Goal: Information Seeking & Learning: Learn about a topic

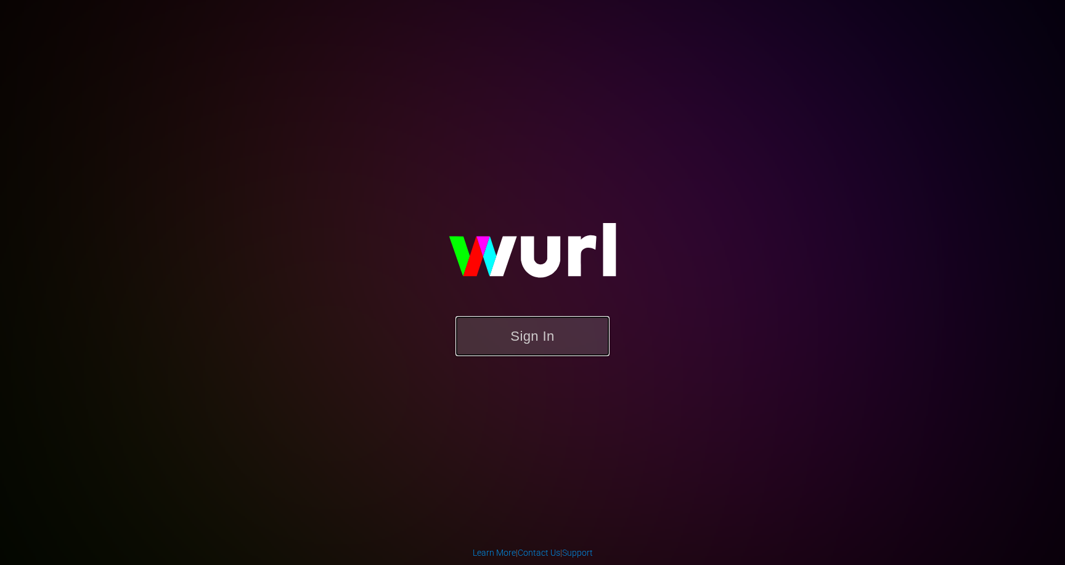
click at [507, 333] on button "Sign In" at bounding box center [532, 336] width 154 height 40
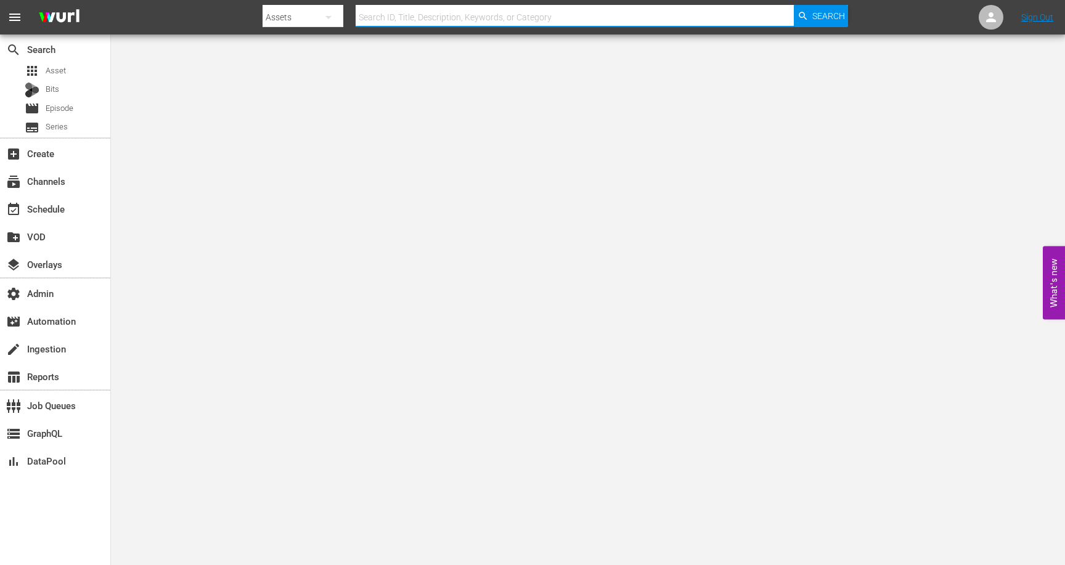
click at [391, 17] on input "text" at bounding box center [575, 17] width 438 height 30
paste input "189026806"
type input "189026806"
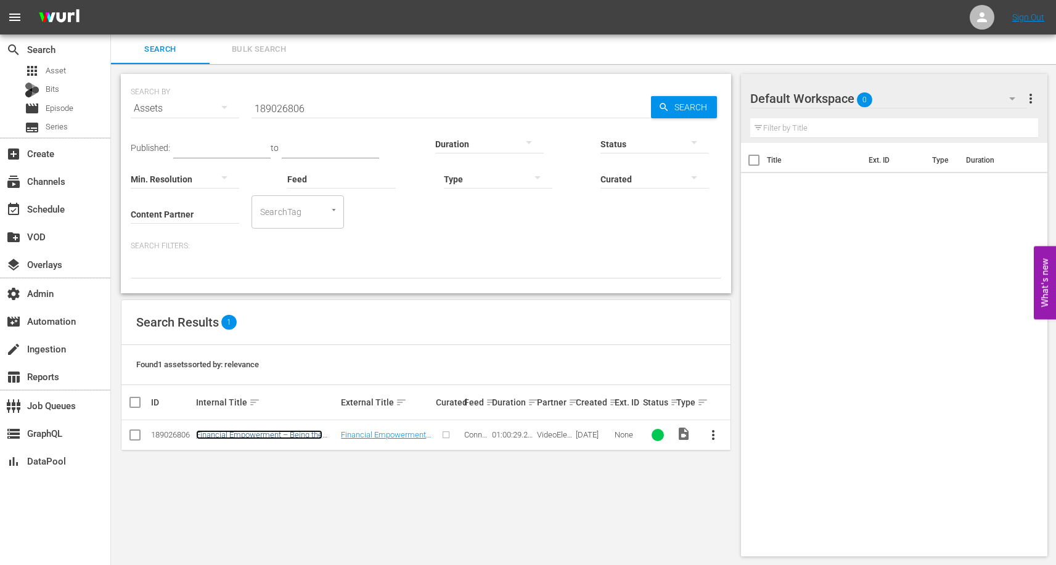
click at [296, 432] on link "Financial Empowerment – Being the Breadwinner" at bounding box center [259, 439] width 126 height 18
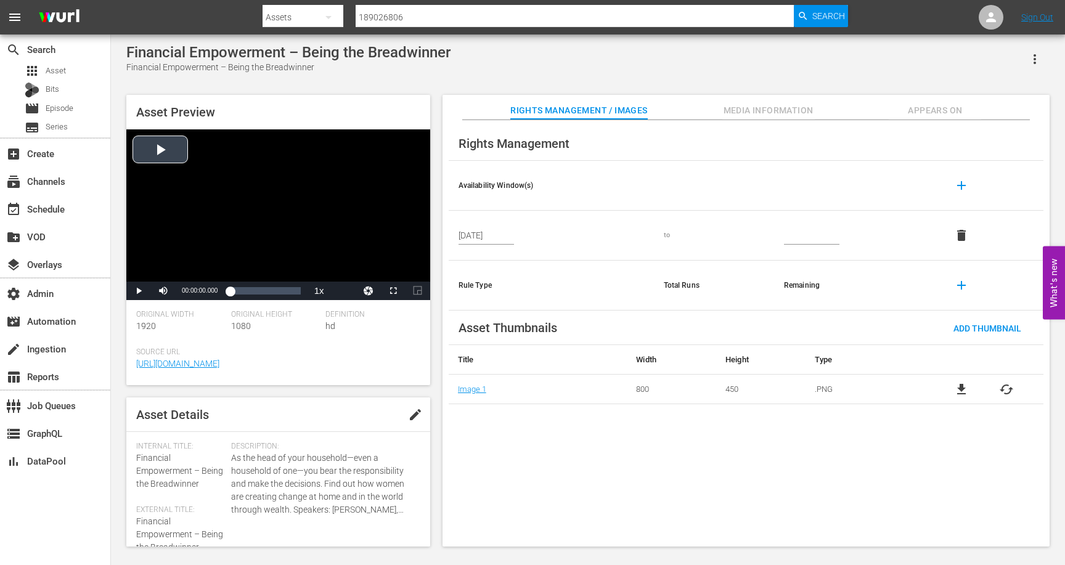
click at [261, 202] on div "Video Player" at bounding box center [278, 205] width 304 height 152
click at [259, 291] on div "00:24:56.277" at bounding box center [259, 291] width 1 height 12
click at [275, 293] on div "Loaded : 41.70% 00:37:40.334 00:24:56.800" at bounding box center [265, 291] width 70 height 12
click at [288, 293] on div "Loaded : 64.21% 00:49:52.555 00:38:44.265" at bounding box center [265, 291] width 70 height 12
drag, startPoint x: 289, startPoint y: 293, endPoint x: 244, endPoint y: 290, distance: 45.1
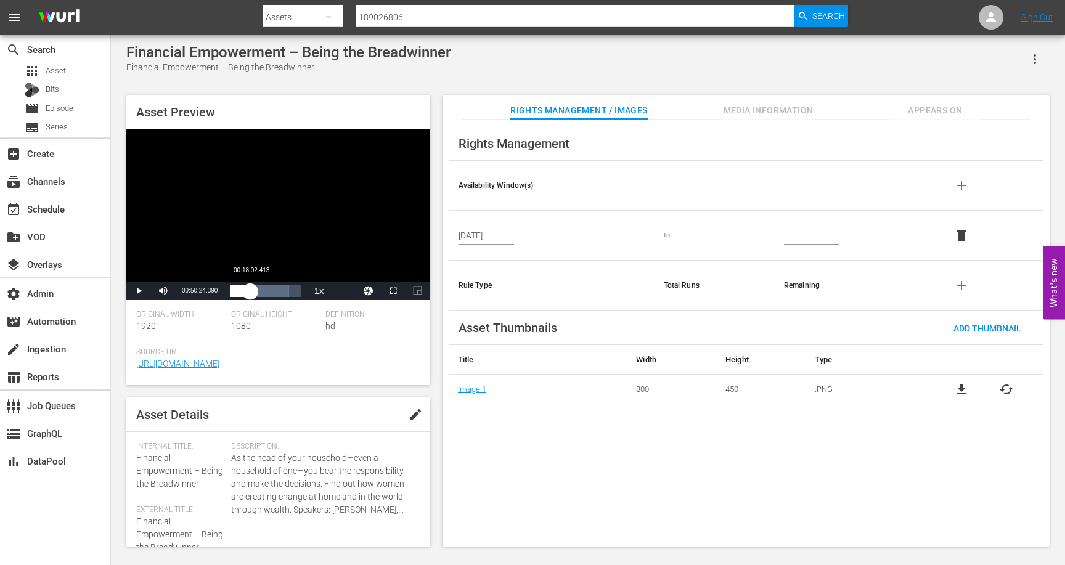
click at [244, 290] on div "00:49:53.058" at bounding box center [240, 291] width 20 height 12
click at [307, 227] on div "Video Player" at bounding box center [278, 205] width 304 height 152
click at [412, 17] on input "189026806" at bounding box center [575, 17] width 438 height 30
paste input "900"
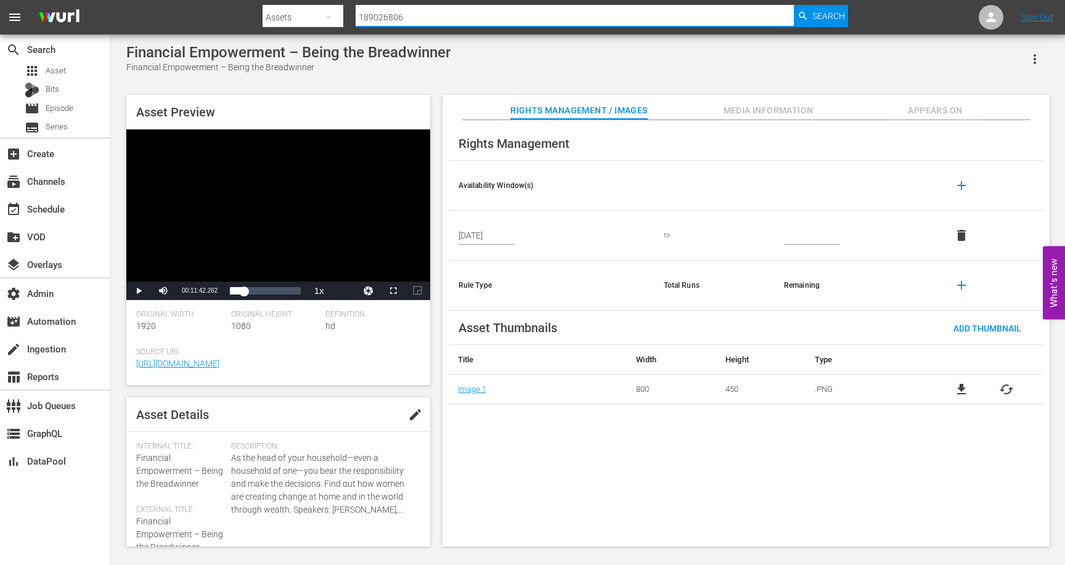
type input "189026900"
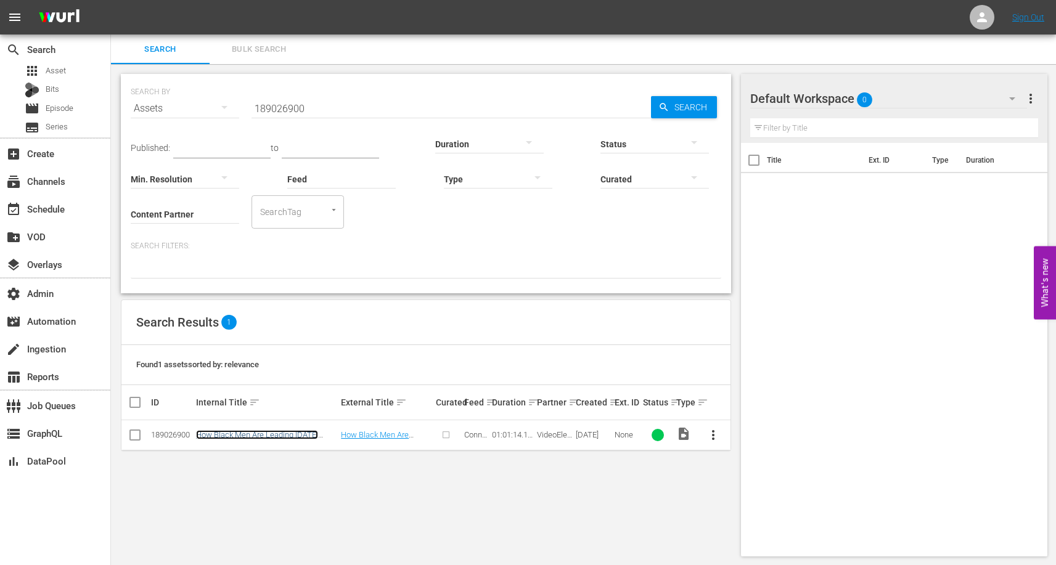
click at [282, 433] on link "How Black Men Are Leading [DATE] Mental Health Revolution" at bounding box center [257, 439] width 122 height 18
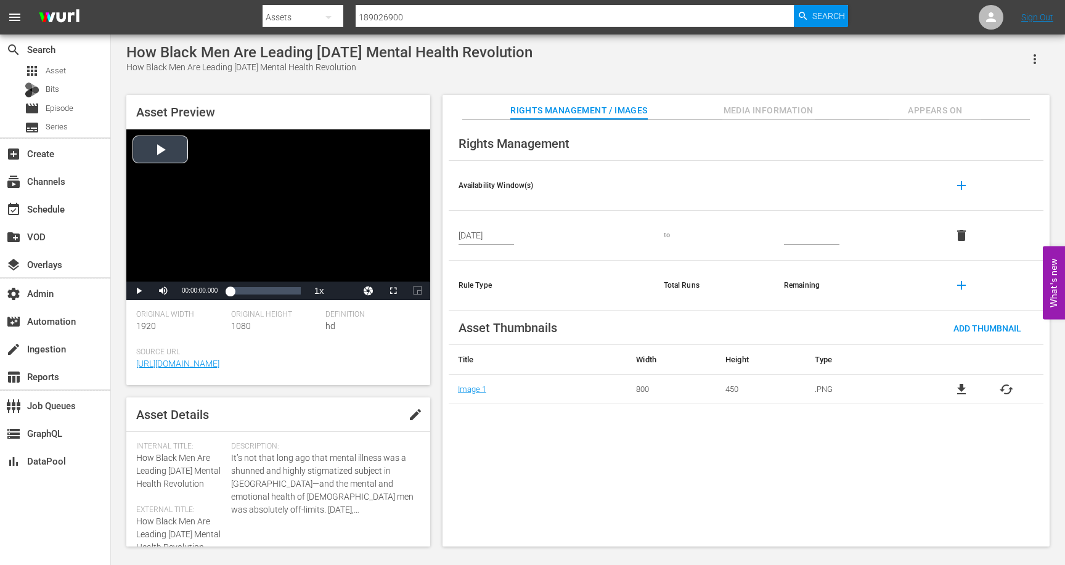
click at [244, 217] on div "Video Player" at bounding box center [278, 205] width 304 height 152
drag, startPoint x: 238, startPoint y: 291, endPoint x: 248, endPoint y: 291, distance: 9.2
click at [243, 291] on div "00:07:31.209" at bounding box center [237, 291] width 14 height 12
click at [262, 291] on div "Loaded : 12.42% 00:27:23.692 00:15:34.648" at bounding box center [265, 291] width 70 height 12
click at [280, 293] on div "Loaded : 46.26% 00:43:30.571 00:27:56.987" at bounding box center [265, 291] width 70 height 12
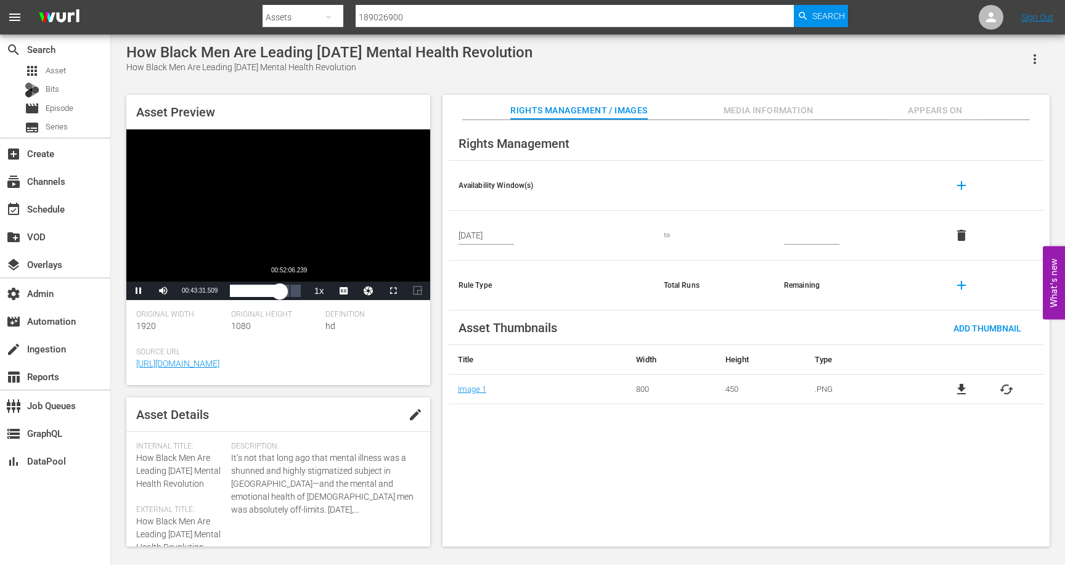
click at [280, 288] on div "00:43:31.550" at bounding box center [255, 291] width 50 height 12
click at [246, 288] on div "00:52:07.299" at bounding box center [260, 291] width 60 height 12
click at [338, 174] on div "Video Player" at bounding box center [278, 205] width 304 height 152
